Goal: Information Seeking & Learning: Learn about a topic

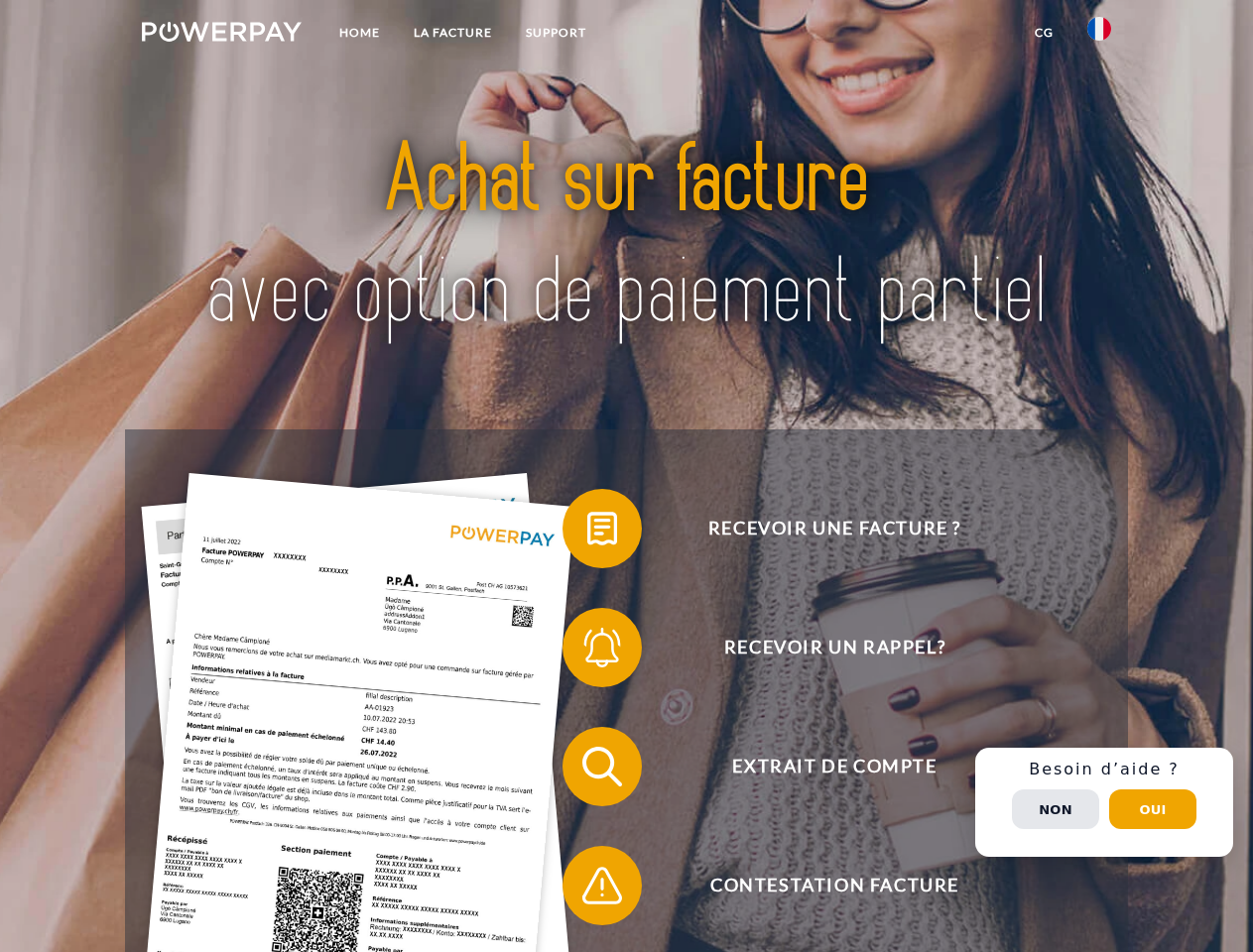
click at [221, 35] on img at bounding box center [221, 32] width 159 height 20
click at [1099, 35] on img at bounding box center [1099, 29] width 24 height 24
click at [1044, 33] on link "CG" at bounding box center [1044, 33] width 53 height 36
click at [587, 533] on span at bounding box center [573, 529] width 100 height 100
click at [587, 651] on span at bounding box center [573, 647] width 100 height 100
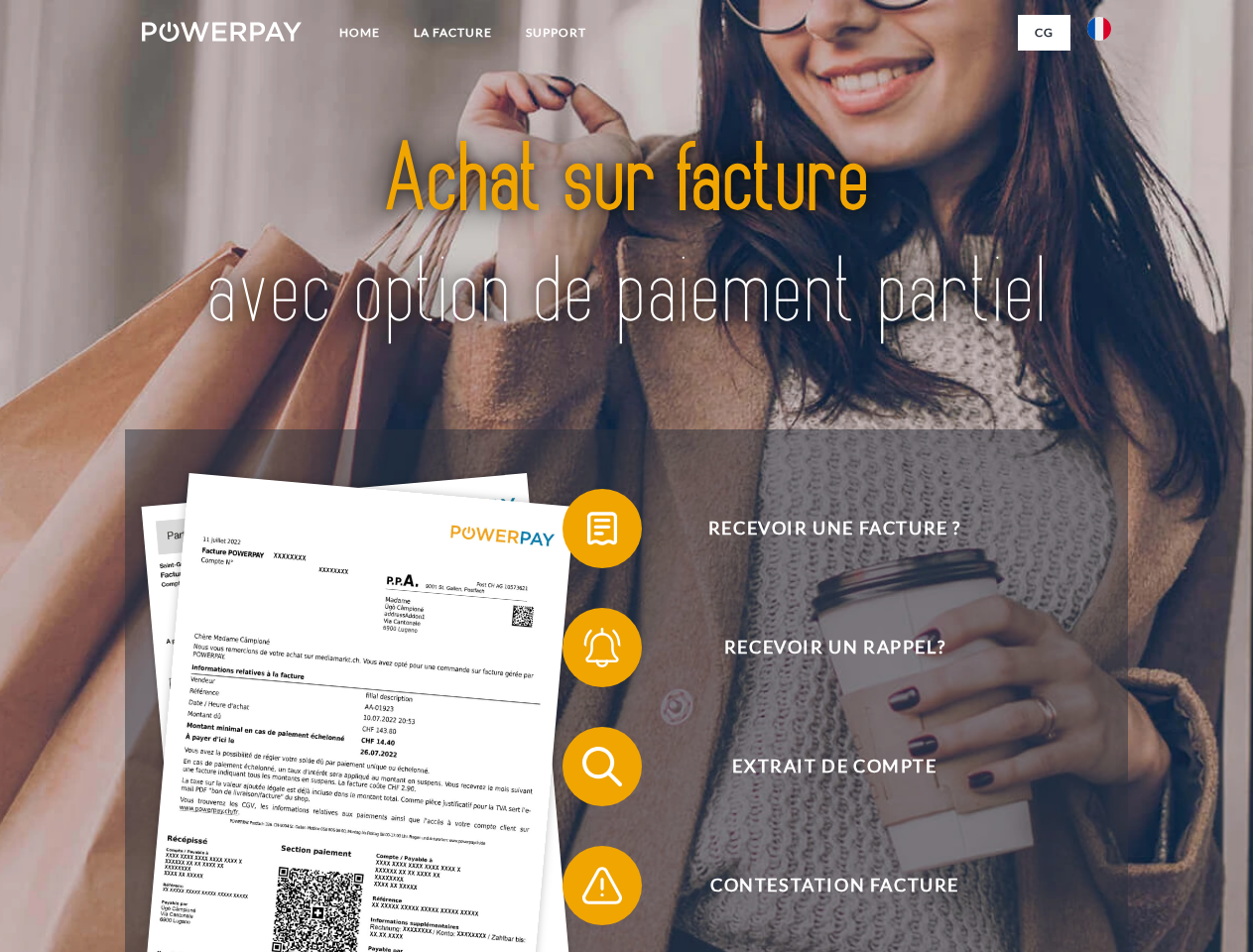
click at [587, 771] on div "Recevoir une facture ? Recevoir un rappel? Extrait de compte retour" at bounding box center [626, 826] width 1002 height 794
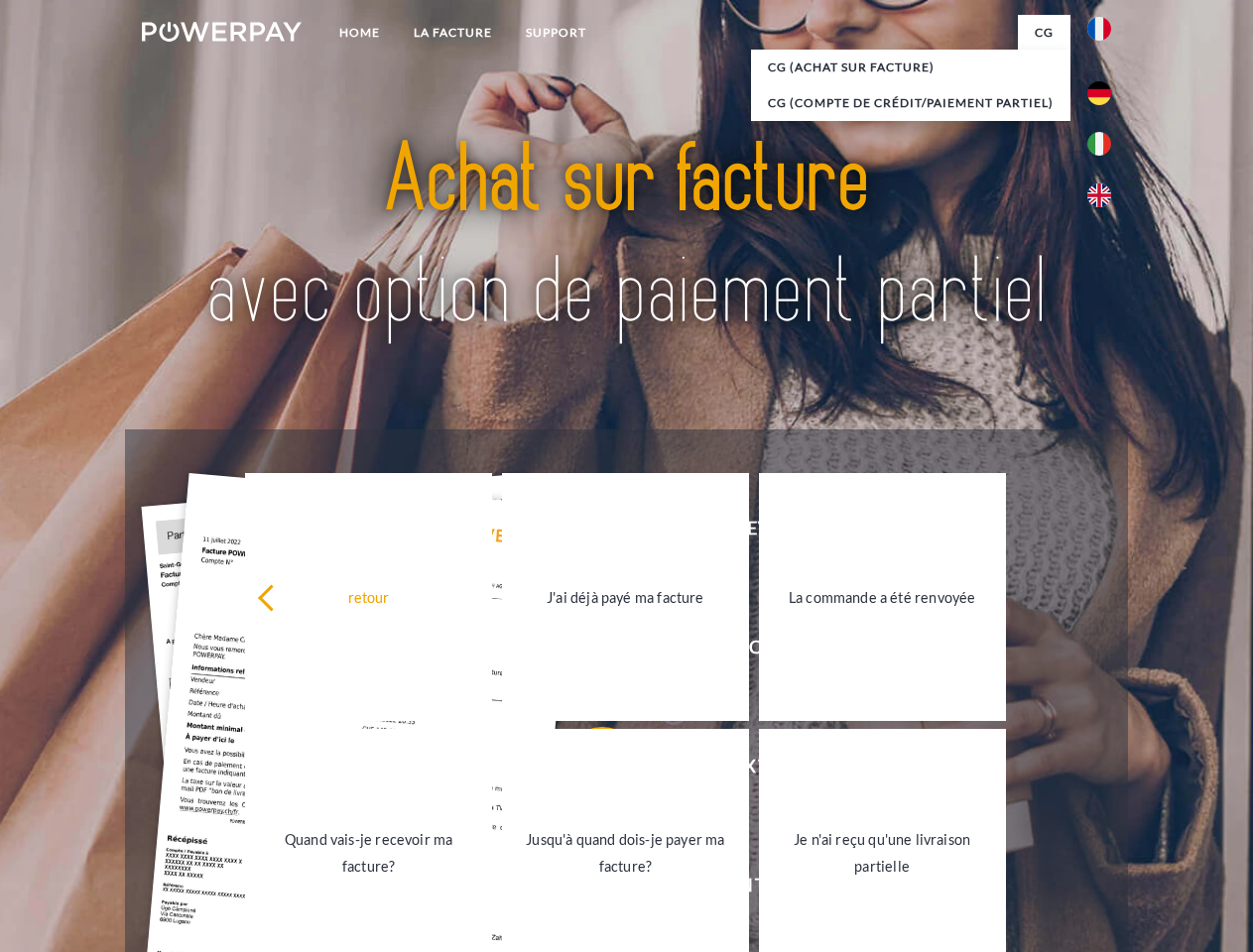
click at [587, 889] on link "Jusqu'à quand dois-je payer ma facture?" at bounding box center [626, 852] width 247 height 248
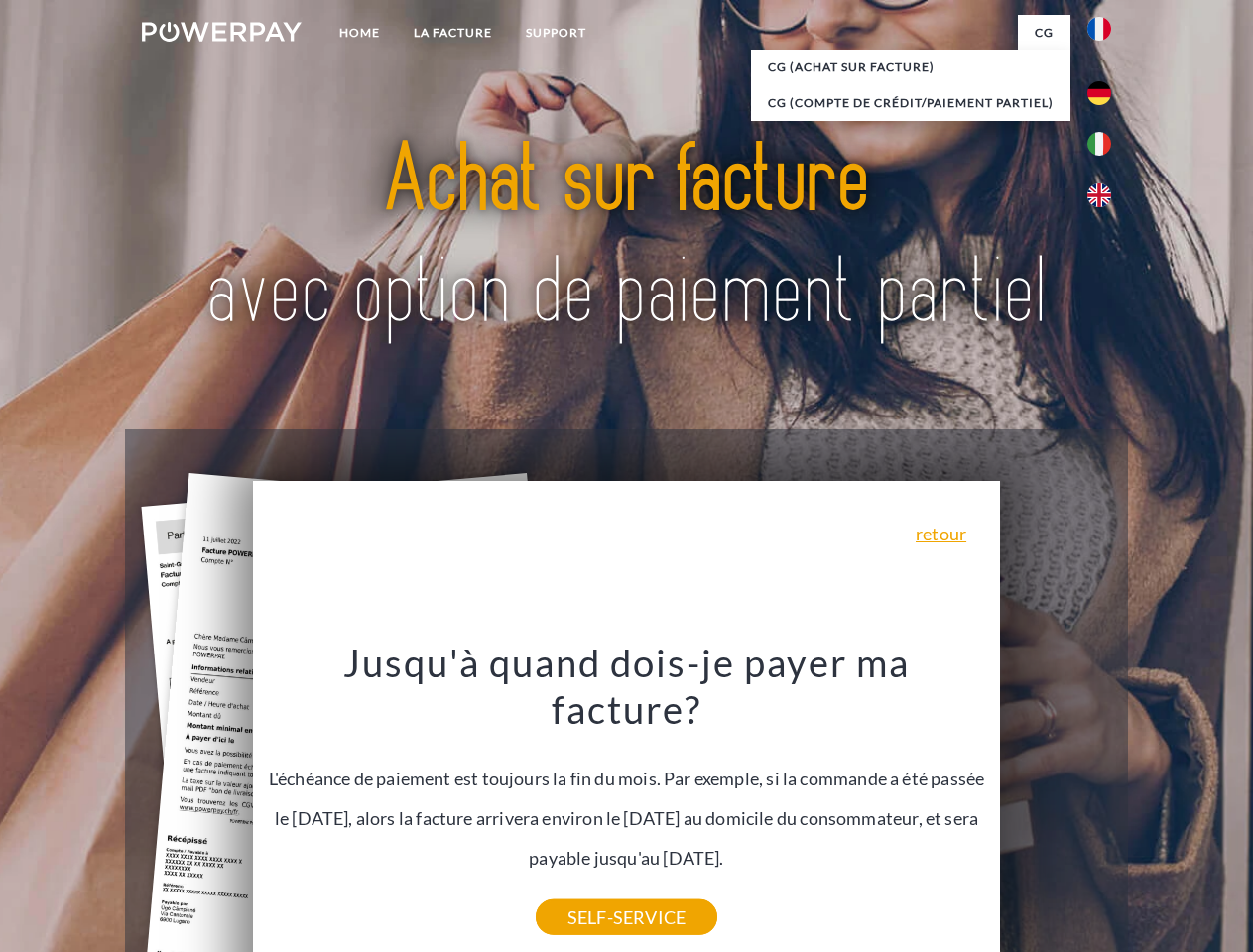
click at [1104, 803] on div "Recevoir une facture ? Recevoir un rappel? Extrait de compte retour" at bounding box center [626, 826] width 1002 height 794
click at [1055, 807] on span "Extrait de compte" at bounding box center [834, 767] width 486 height 80
click at [1152, 810] on header "Home LA FACTURE Support" at bounding box center [626, 684] width 1253 height 1369
